Goal: Task Accomplishment & Management: Use online tool/utility

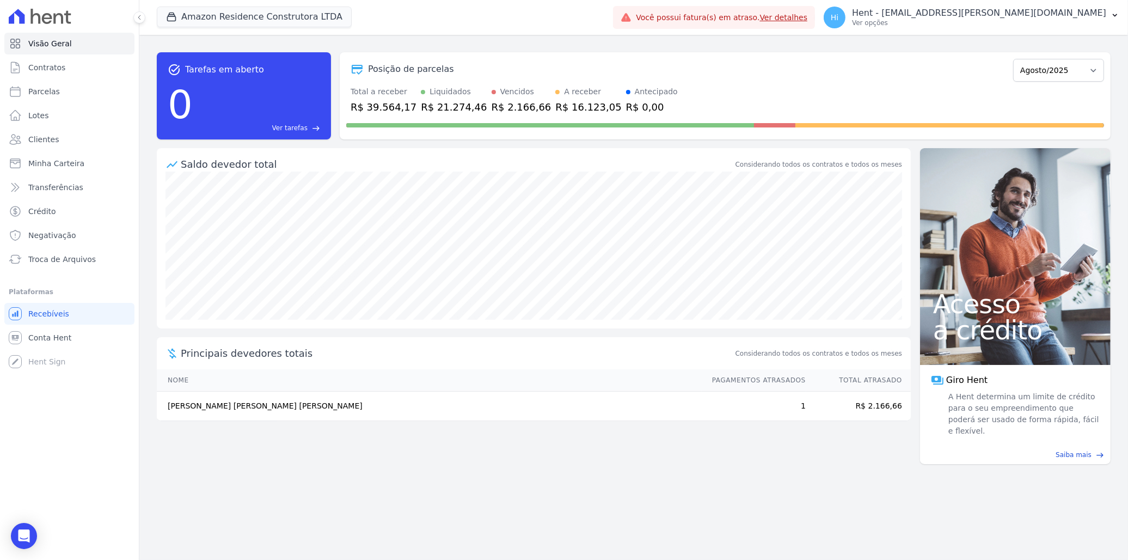
click at [417, 39] on div "task_alt Tarefas em aberto 0 Ver tarefas east Posição de parcelas Dezembro/2022…" at bounding box center [633, 297] width 989 height 525
click at [237, 17] on button "Amazon Residence Construtora LTDA" at bounding box center [254, 17] width 195 height 21
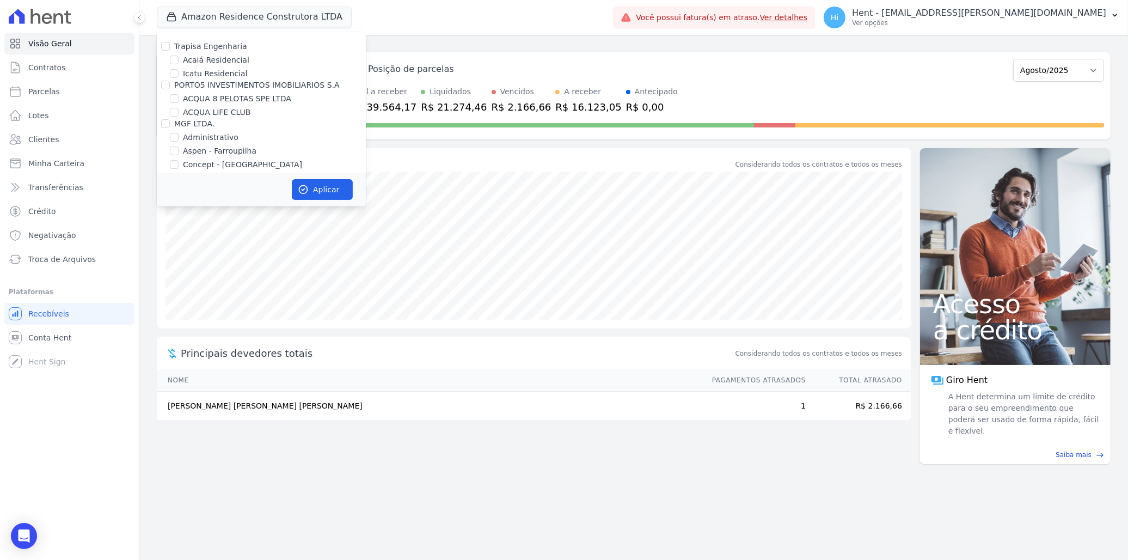
scroll to position [4012, 0]
click at [227, 240] on label "HARAS ROYAL RESIDENCE - [GEOGRAPHIC_DATA]" at bounding box center [274, 251] width 183 height 23
click at [179, 241] on input "HARAS ROYAL RESIDENCE - [GEOGRAPHIC_DATA]" at bounding box center [174, 245] width 9 height 9
click at [258, 240] on label "HARAS ROYAL RESIDENCE - [GEOGRAPHIC_DATA]" at bounding box center [274, 251] width 183 height 23
click at [179, 241] on input "HARAS ROYAL RESIDENCE - [GEOGRAPHIC_DATA]" at bounding box center [174, 245] width 9 height 9
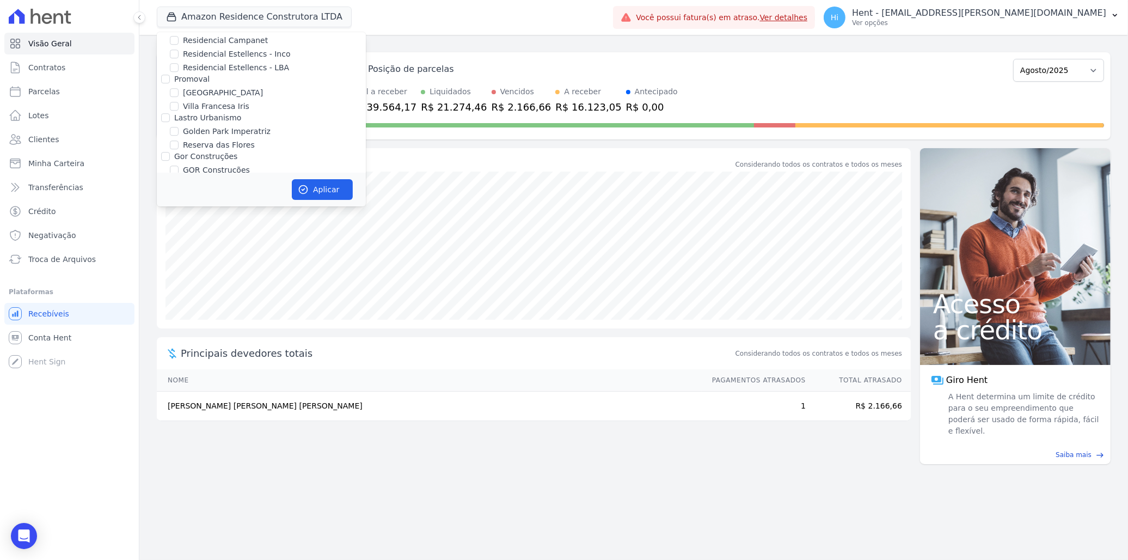
checkbox input "false"
click at [254, 265] on label "HARAS ROYAL URBANISMO" at bounding box center [234, 270] width 102 height 11
click at [179, 266] on input "HARAS ROYAL URBANISMO" at bounding box center [174, 270] width 9 height 9
checkbox input "true"
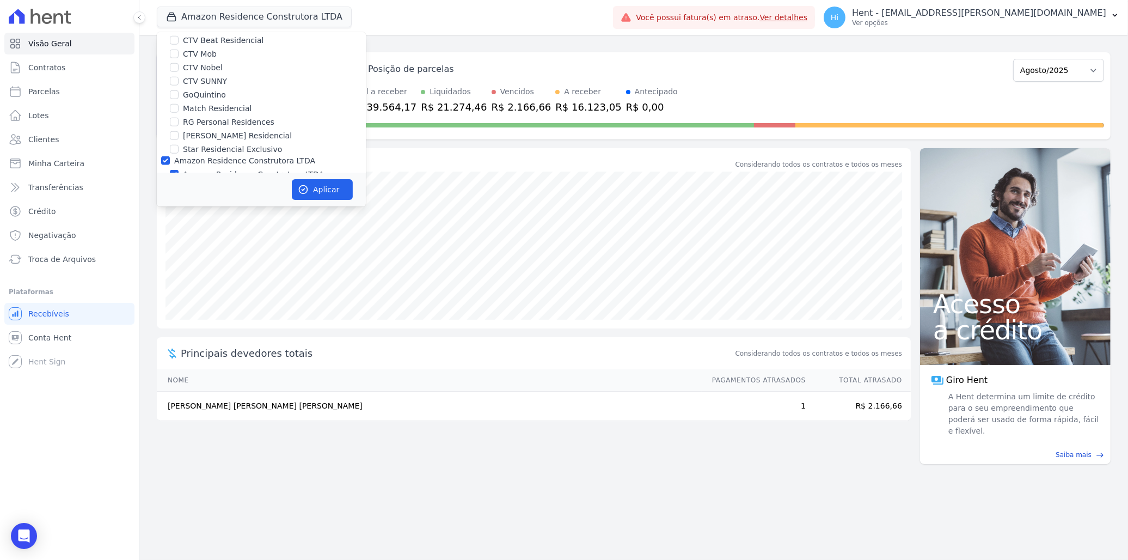
click at [258, 169] on label "Amazon Residence Construtora LTDA" at bounding box center [253, 174] width 141 height 11
click at [179, 170] on input "Amazon Residence Construtora LTDA" at bounding box center [174, 174] width 9 height 9
checkbox input "false"
click at [321, 192] on button "Aplicar" at bounding box center [322, 189] width 61 height 21
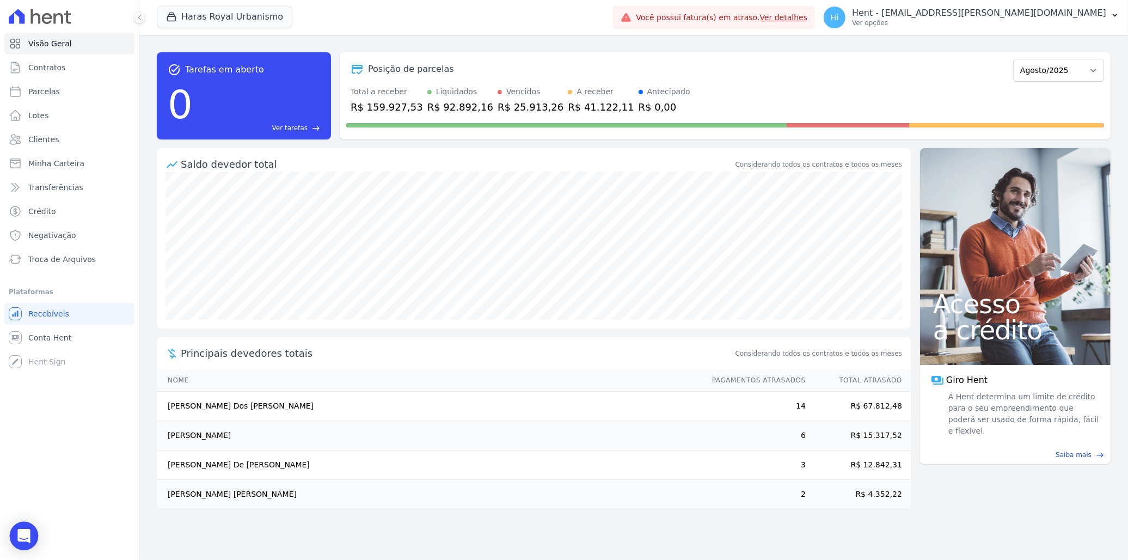
click at [18, 540] on icon "Open Intercom Messenger" at bounding box center [23, 536] width 13 height 14
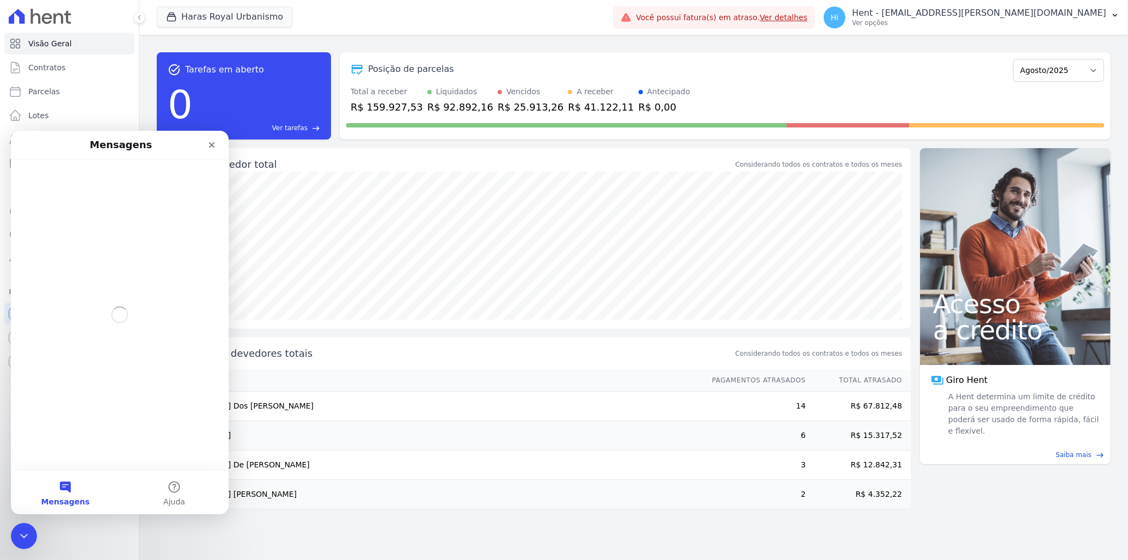
scroll to position [0, 0]
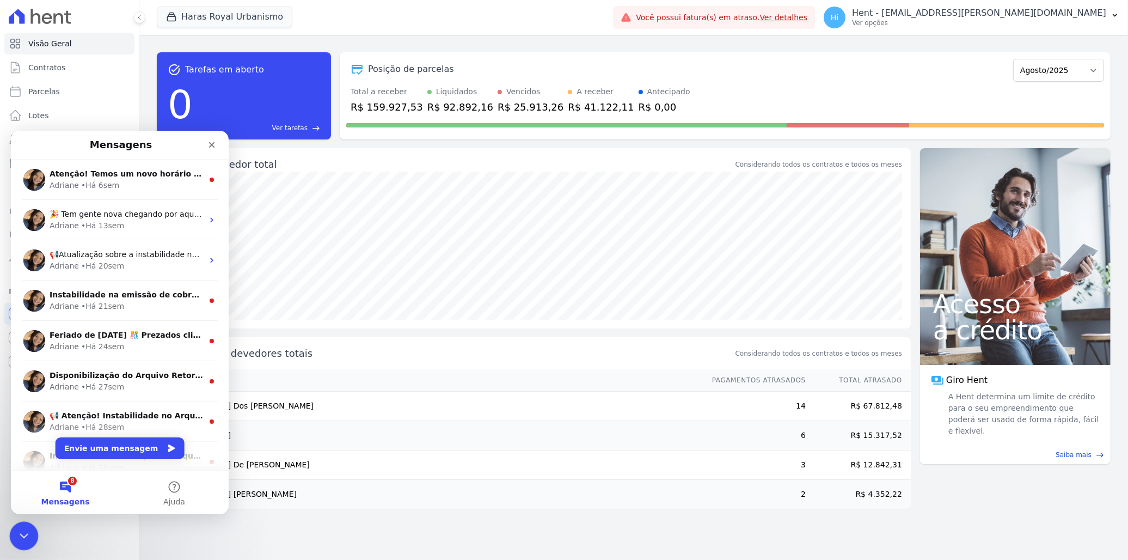
click at [16, 530] on icon "Encerramento do Messenger da Intercom" at bounding box center [22, 534] width 13 height 13
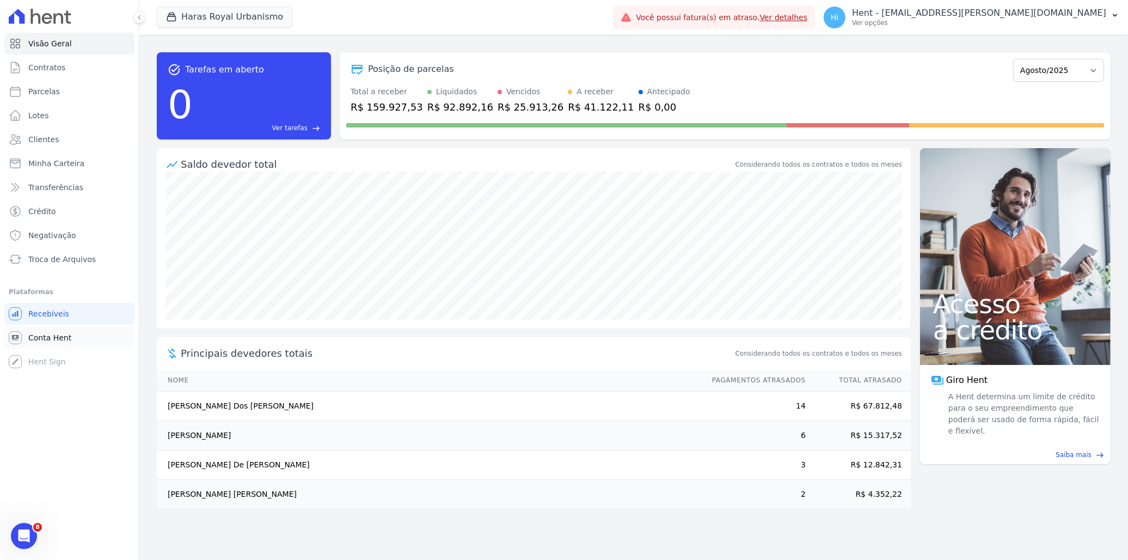
click at [45, 339] on span "Conta Hent" at bounding box center [49, 337] width 43 height 11
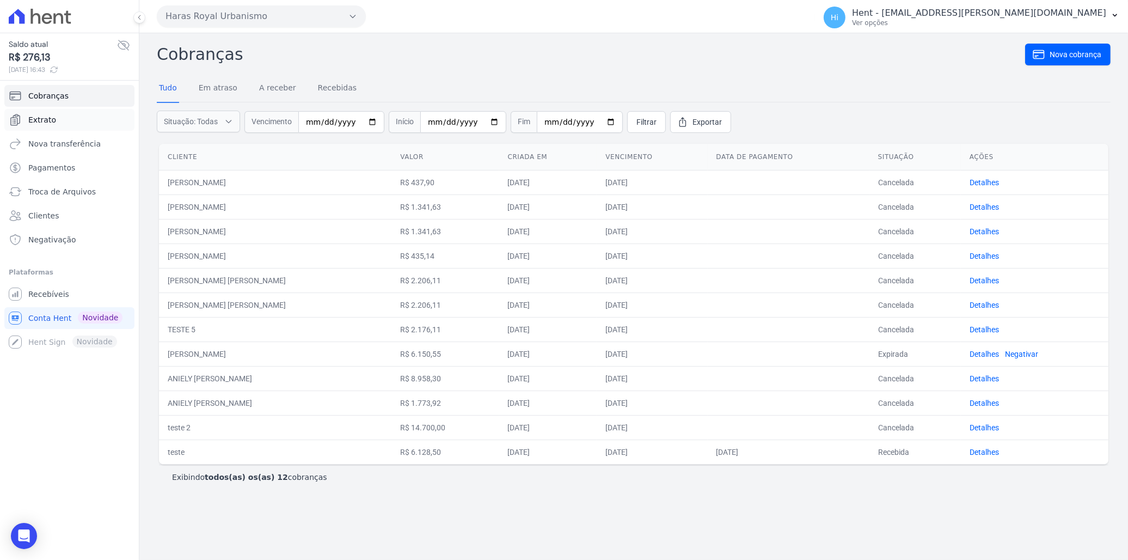
click at [78, 118] on link "Extrato" at bounding box center [69, 120] width 130 height 22
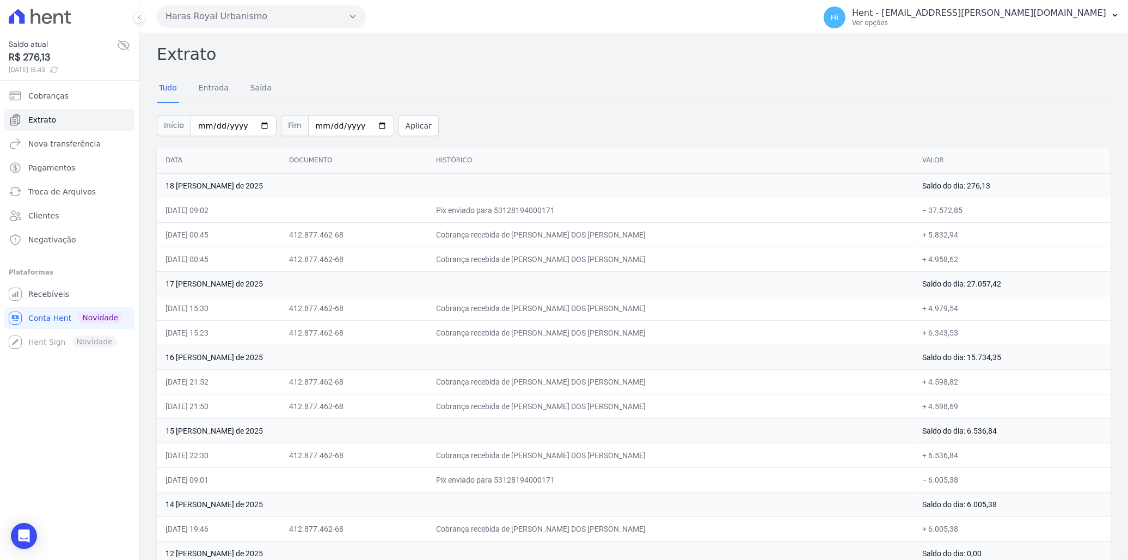
drag, startPoint x: 470, startPoint y: 233, endPoint x: 956, endPoint y: 261, distance: 486.5
click at [956, 261] on tbody "18 [PERSON_NAME] de 2025 Saldo do dia: 276,13 [DATE] 09:02 Pix enviado para 531…" at bounding box center [634, 540] width 954 height 735
drag, startPoint x: 455, startPoint y: 213, endPoint x: 966, endPoint y: 207, distance: 511.3
click at [966, 207] on tr "[DATE] 09:02 Pix enviado para 53128194000171 − 37.572,85" at bounding box center [634, 210] width 954 height 25
click at [56, 294] on span "Recebíveis" at bounding box center [48, 294] width 41 height 11
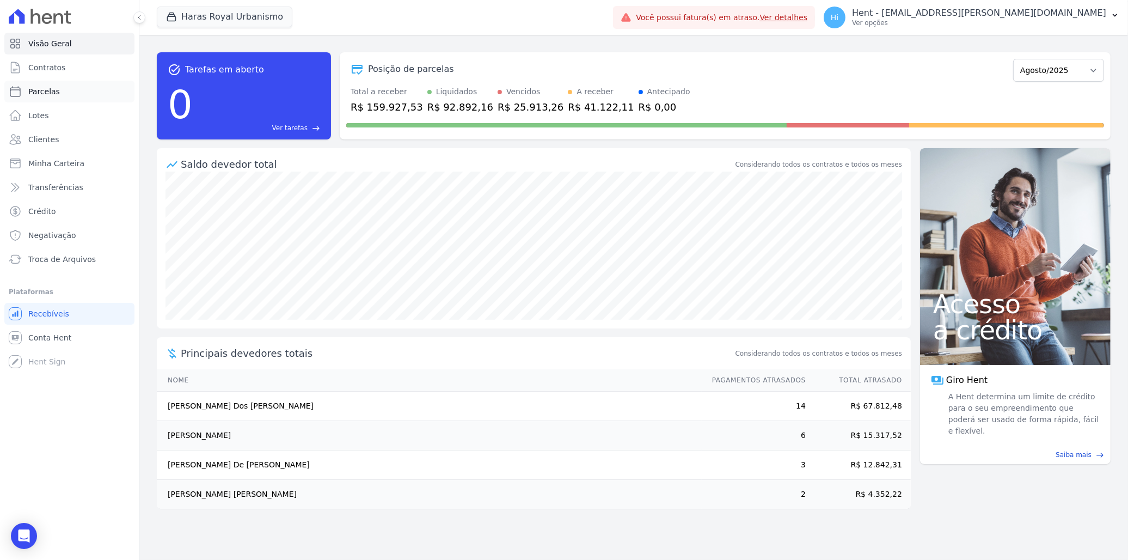
click at [59, 87] on link "Parcelas" at bounding box center [69, 92] width 130 height 22
select select
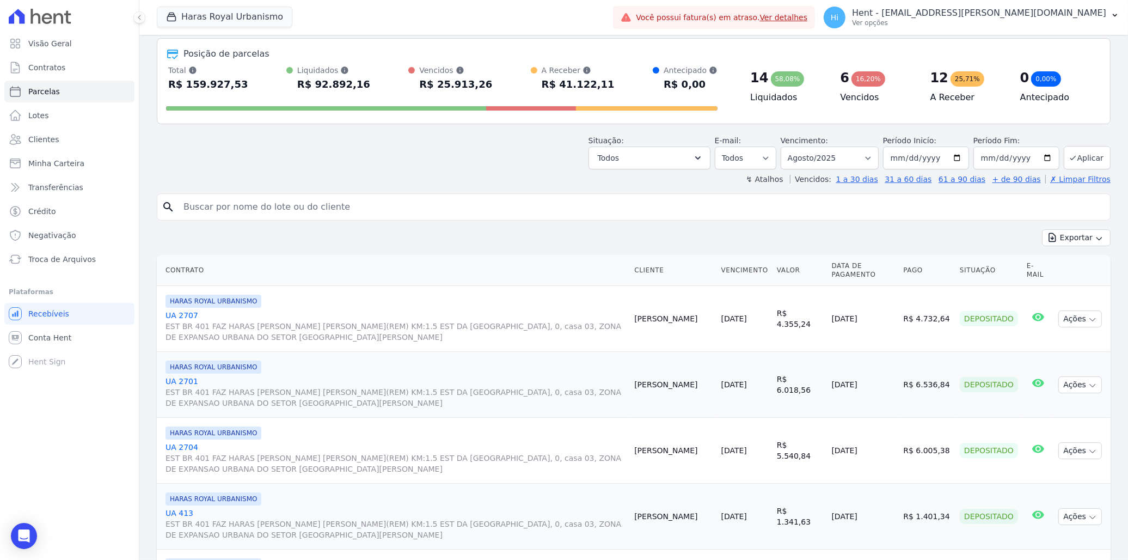
scroll to position [181, 0]
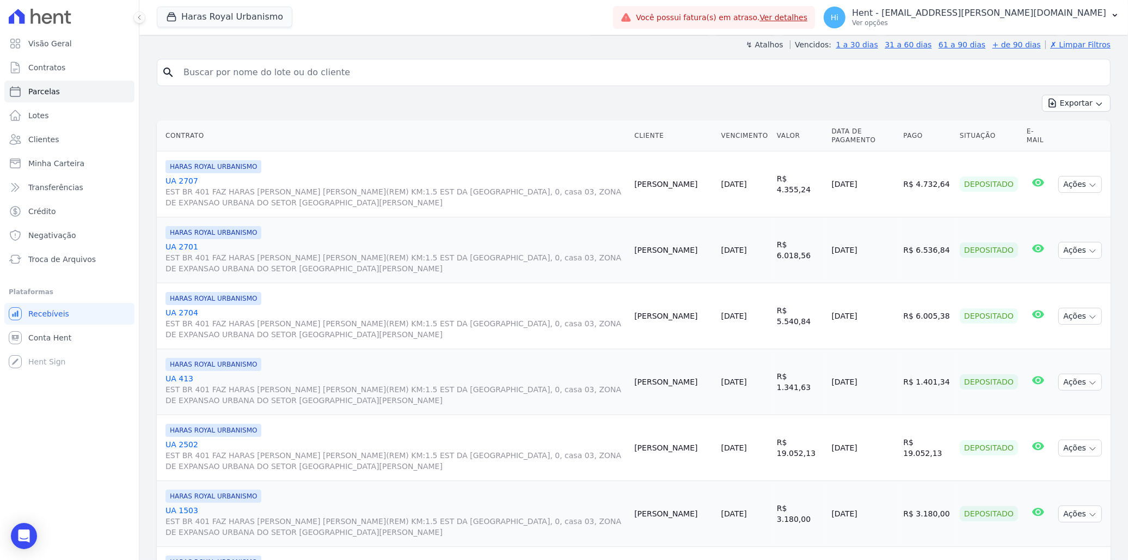
click at [186, 250] on link "UA 2701 EST BR 401 FAZ HARAS [PERSON_NAME] [PERSON_NAME](REM) KM:1.5 EST DA [GE…" at bounding box center [396, 257] width 460 height 33
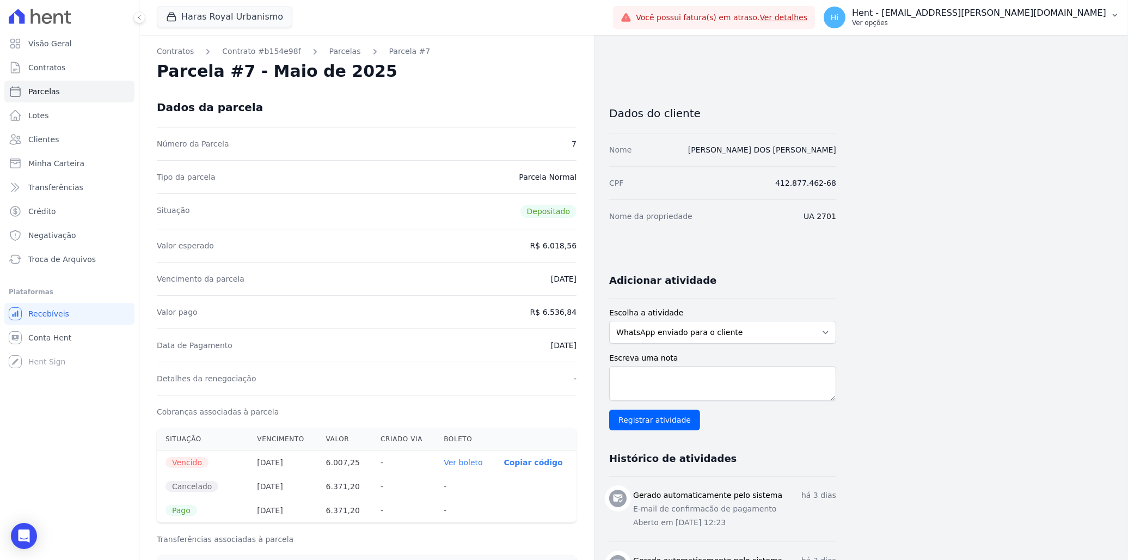
click at [1011, 14] on p "Hent - [EMAIL_ADDRESS][PERSON_NAME][DOMAIN_NAME]" at bounding box center [979, 13] width 254 height 11
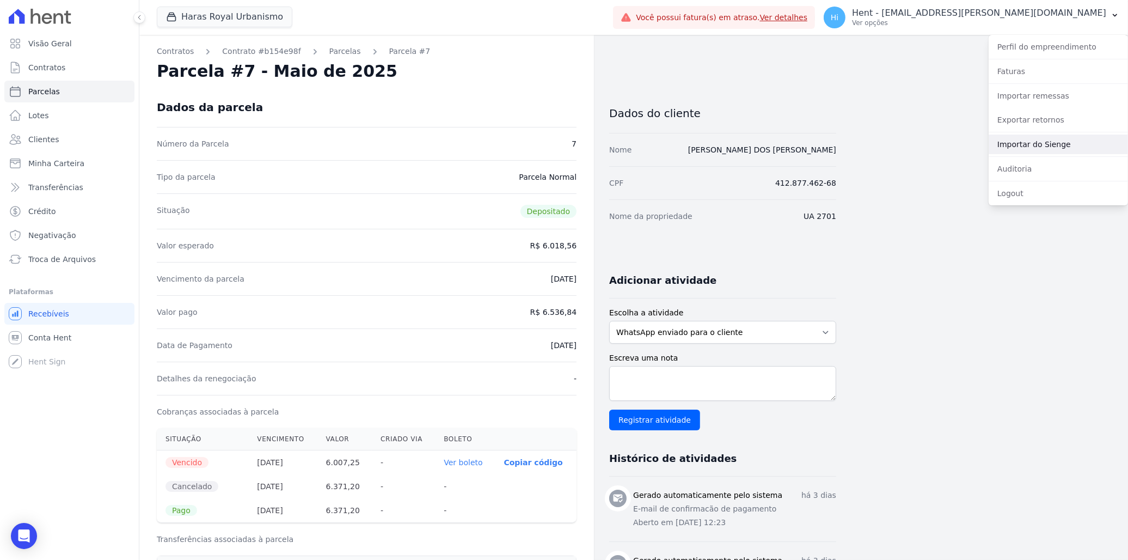
click at [1049, 146] on link "Importar do Sienge" at bounding box center [1058, 144] width 139 height 20
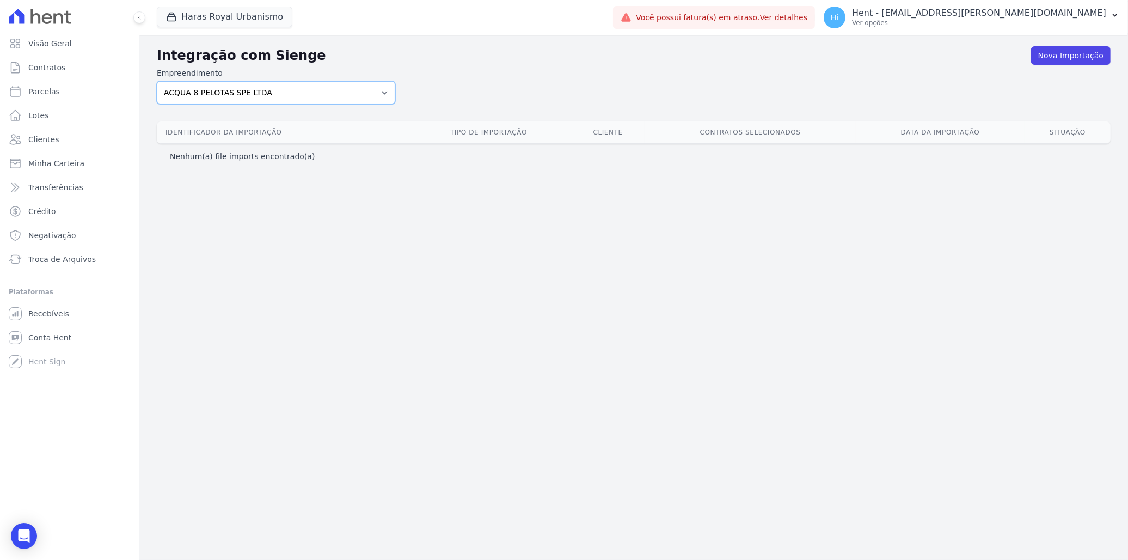
click at [350, 96] on select "ACQUA 8 PELOTAS SPE LTDA ACQUA LIFE CLUB Administrativo ALTOS DE [PERSON_NAME] …" at bounding box center [276, 92] width 238 height 23
select select "8596301f-20fa-4ed2-bd5b-dd1b74e509d5"
click at [157, 81] on select "ACQUA 8 PELOTAS SPE LTDA ACQUA LIFE CLUB Administrativo ALTOS DE [PERSON_NAME] …" at bounding box center [276, 92] width 238 height 23
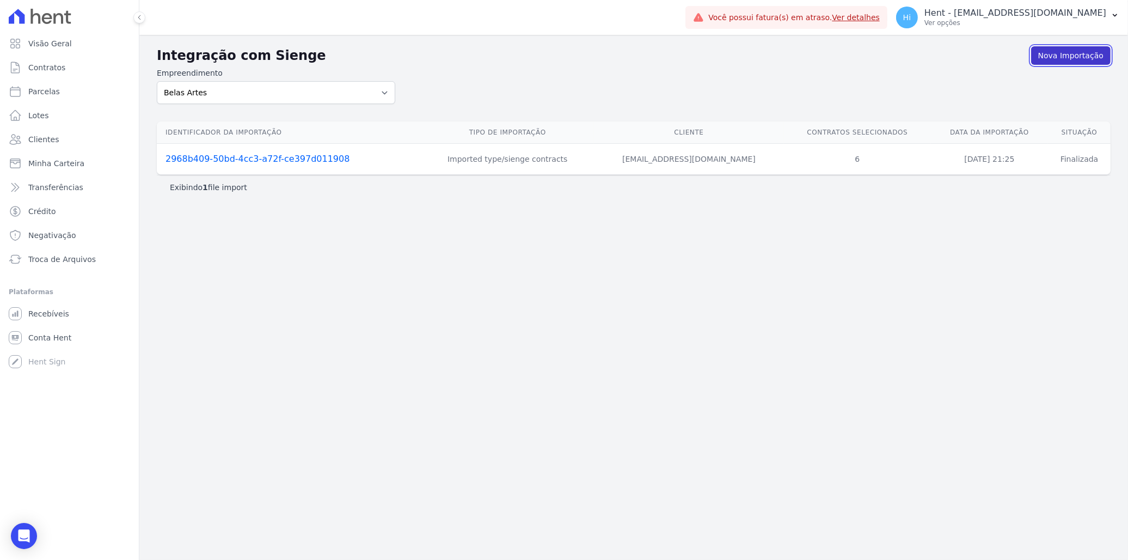
click at [1070, 55] on link "Nova Importação" at bounding box center [1070, 55] width 79 height 19
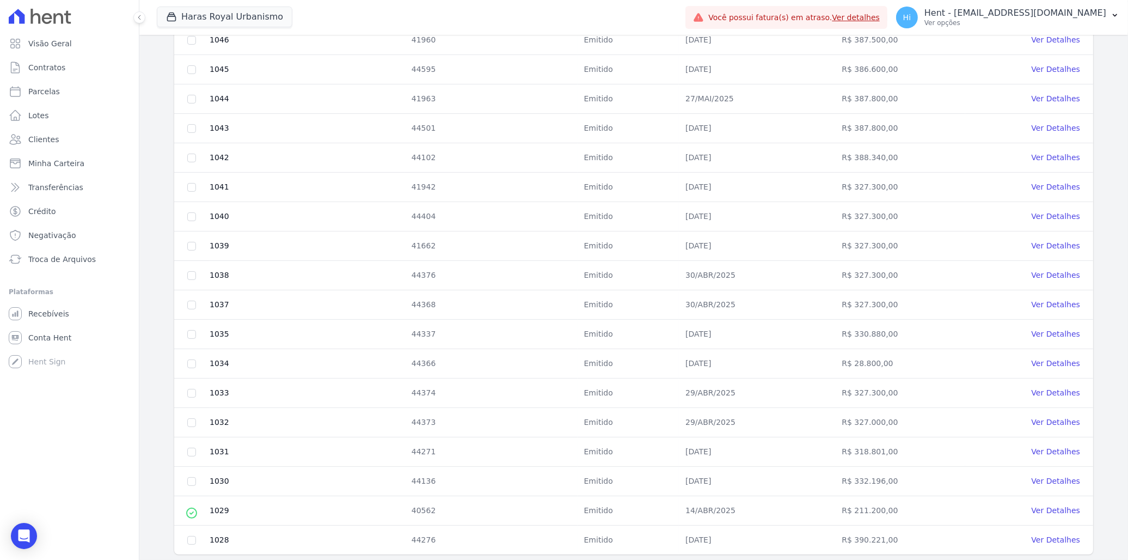
scroll to position [323, 0]
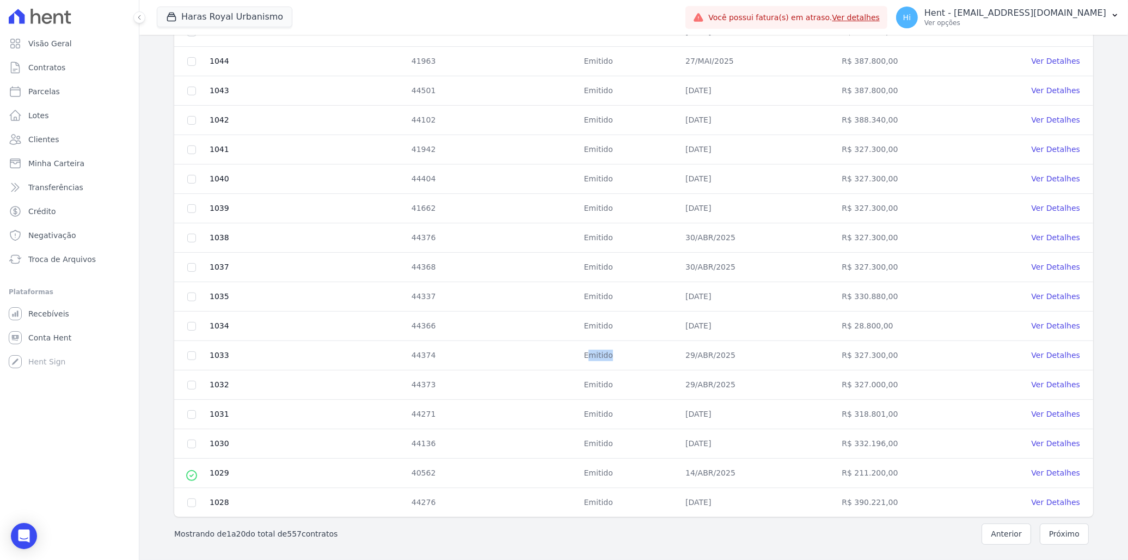
drag, startPoint x: 591, startPoint y: 354, endPoint x: 617, endPoint y: 354, distance: 26.1
click at [617, 354] on td "Emitido" at bounding box center [629, 355] width 102 height 29
drag, startPoint x: 617, startPoint y: 354, endPoint x: 584, endPoint y: 358, distance: 33.4
click at [584, 358] on td "Emitido" at bounding box center [629, 355] width 102 height 29
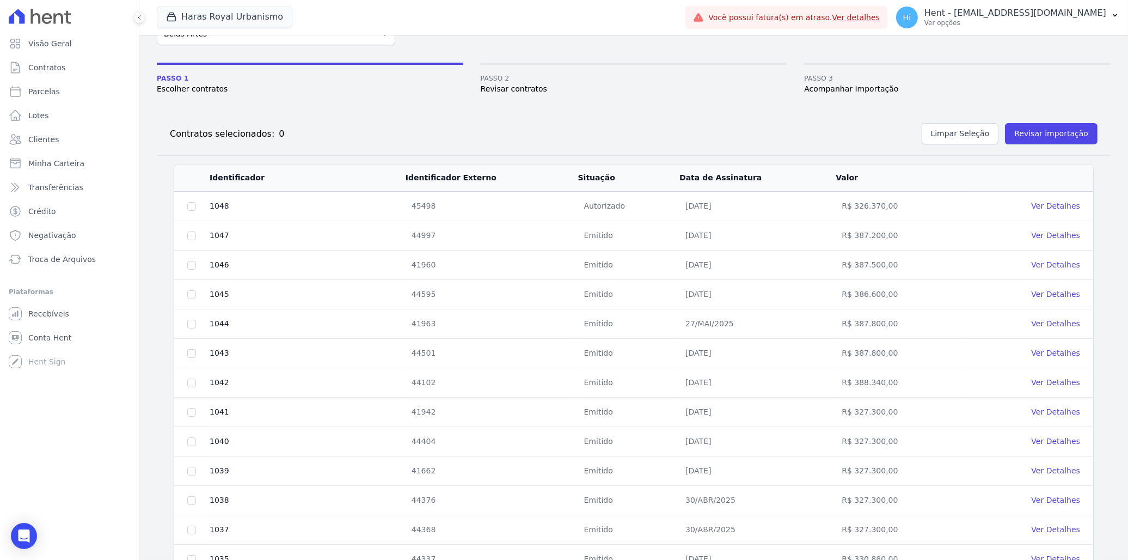
scroll to position [0, 0]
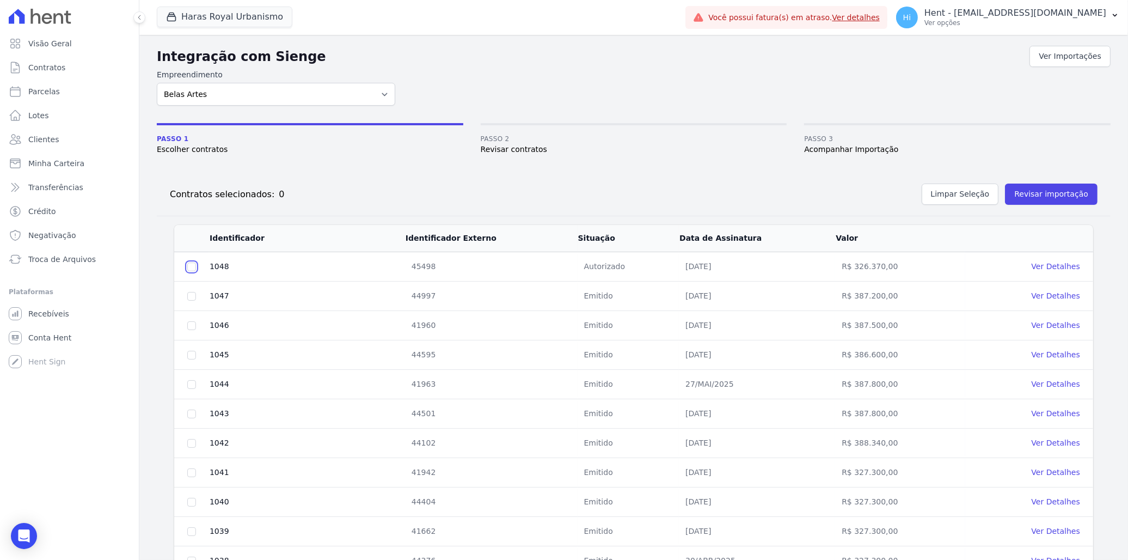
click at [188, 268] on input "checkbox" at bounding box center [191, 266] width 9 height 9
click at [192, 265] on input "checkbox" at bounding box center [191, 266] width 9 height 9
checkbox input "false"
click at [192, 271] on input "checkbox" at bounding box center [191, 266] width 9 height 9
checkbox input "true"
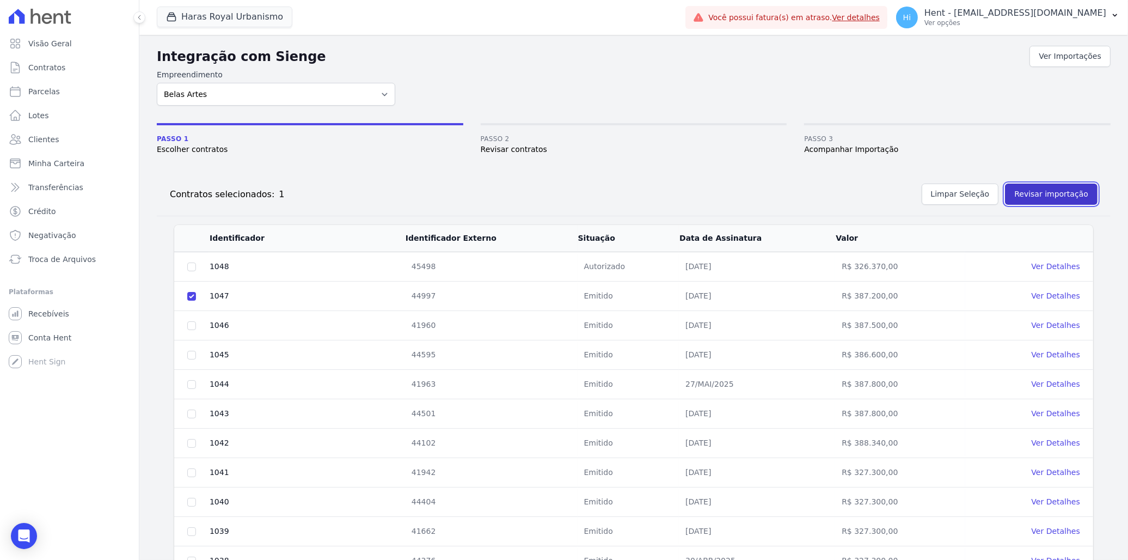
click at [1037, 193] on button "Revisar importação" at bounding box center [1051, 193] width 93 height 21
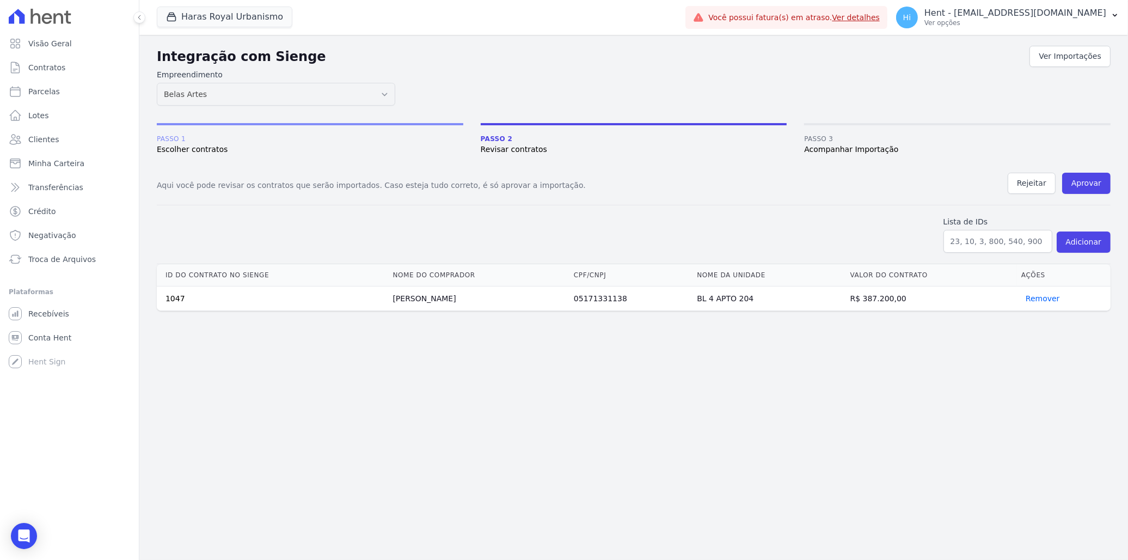
drag, startPoint x: 167, startPoint y: 301, endPoint x: 978, endPoint y: 299, distance: 811.8
click at [978, 299] on tr "1047 Amanda Zanuncio Martins da Silva 05171331138 BL 4 APTO 204 R$ 387.200,00 R…" at bounding box center [634, 298] width 954 height 25
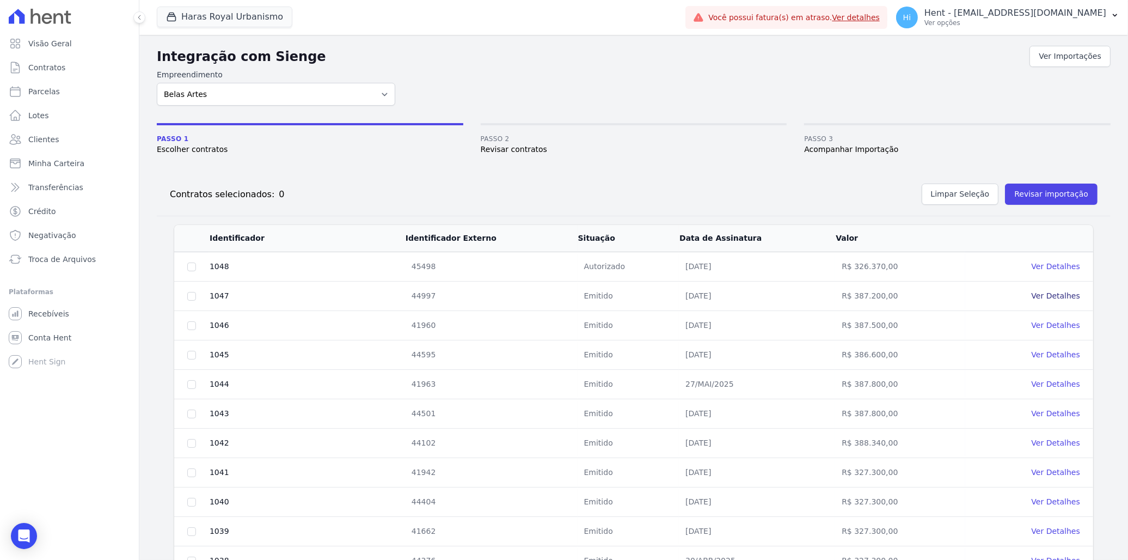
click at [1041, 293] on link "Ver Detalhes" at bounding box center [1056, 295] width 48 height 9
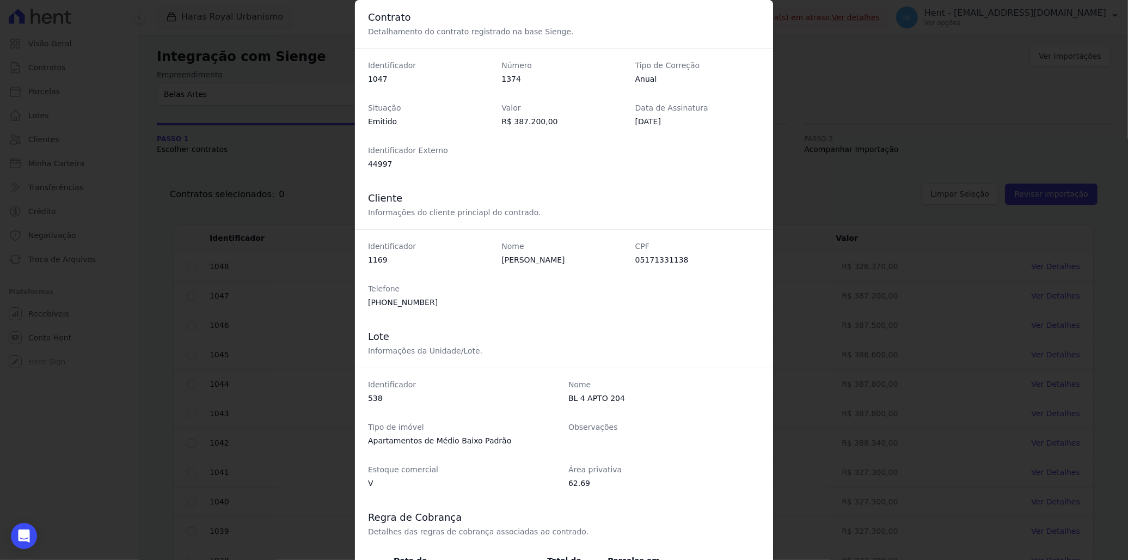
drag, startPoint x: 363, startPoint y: 64, endPoint x: 659, endPoint y: 149, distance: 307.6
click at [659, 149] on dl "Identificador 1047 Número 1374 Tipo de Correção Anual Situação Emitido Valor R$…" at bounding box center [564, 115] width 392 height 110
drag, startPoint x: 368, startPoint y: 197, endPoint x: 518, endPoint y: 287, distance: 175.1
click at [518, 287] on div "Cliente Informações do cliente princiapl do contrado. Identificador 1169 Nome A…" at bounding box center [564, 250] width 418 height 138
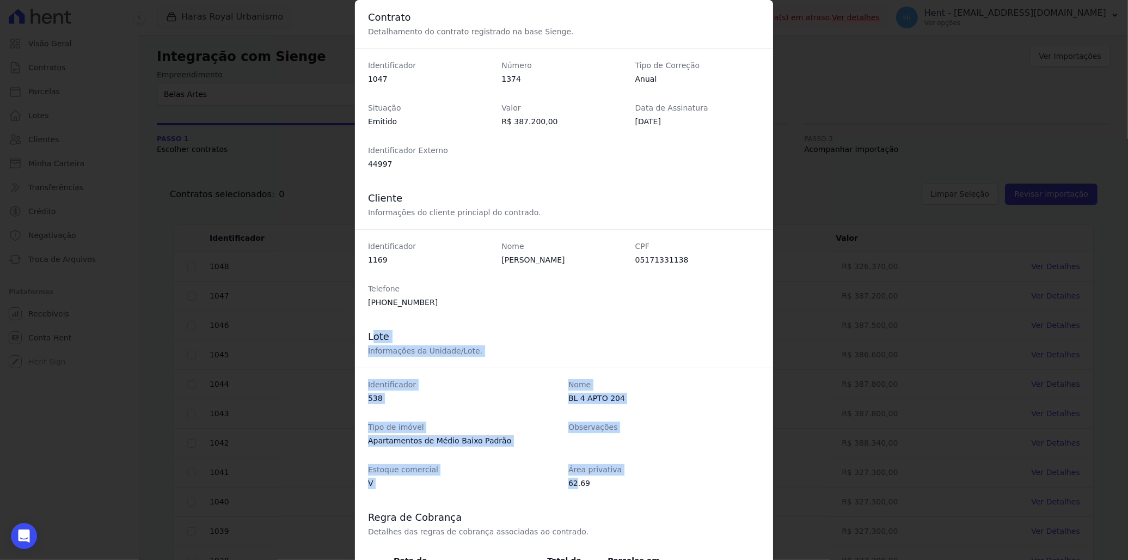
drag, startPoint x: 398, startPoint y: 362, endPoint x: 571, endPoint y: 488, distance: 213.9
click at [571, 488] on div "Lote Informações da Unidade/Lote. Identificador 538 Nome BL 4 APTO 204 Tipo de …" at bounding box center [564, 409] width 418 height 181
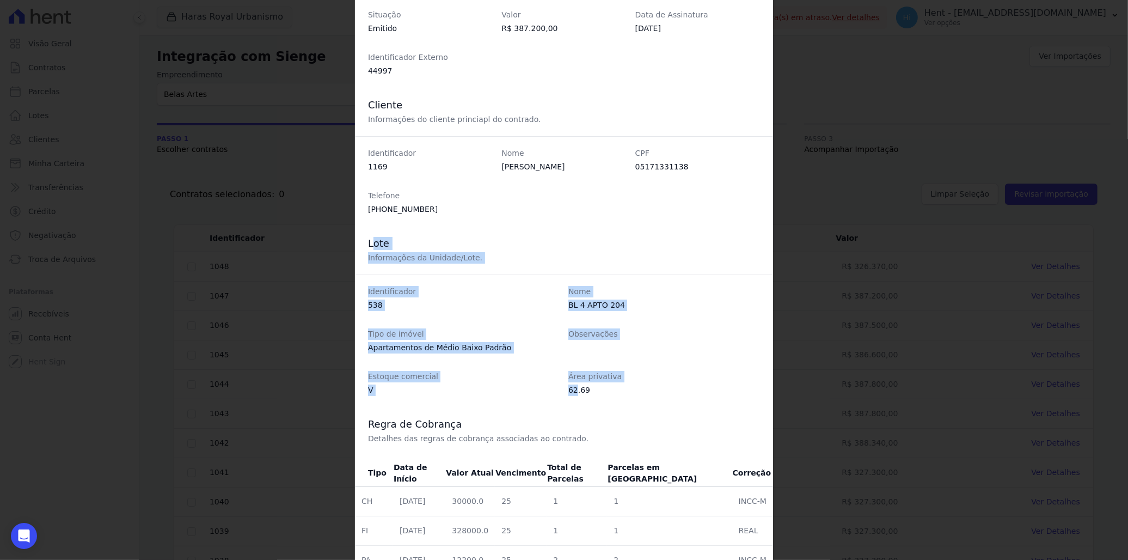
scroll to position [166, 0]
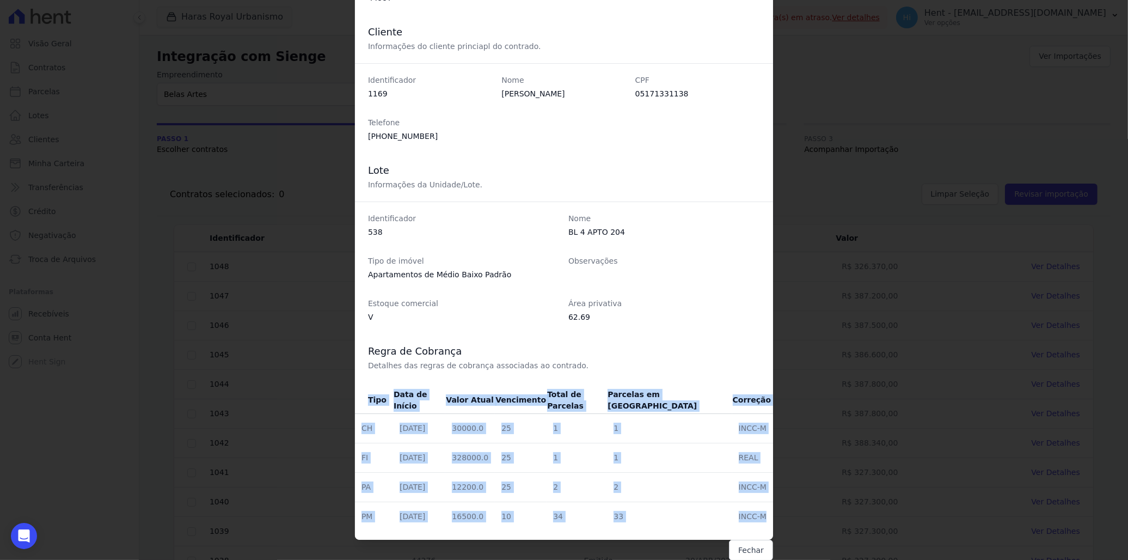
drag, startPoint x: 370, startPoint y: 397, endPoint x: 752, endPoint y: 520, distance: 401.4
click at [752, 520] on table "Tipo Data de Início Valor Atual Vencimento Total de Parcelas Parcelas em Aberto…" at bounding box center [564, 459] width 418 height 144
drag, startPoint x: 752, startPoint y: 520, endPoint x: 755, endPoint y: 554, distance: 33.9
click at [755, 554] on button "Fechar" at bounding box center [751, 550] width 44 height 21
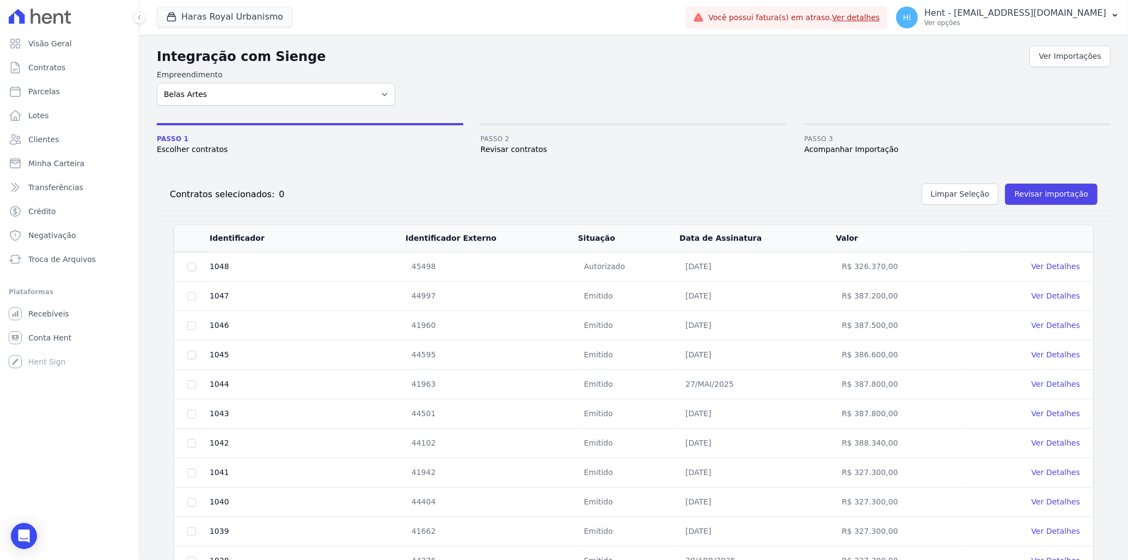
scroll to position [0, 0]
click at [57, 45] on span "Visão Geral" at bounding box center [50, 43] width 44 height 11
